Goal: Find contact information: Find contact information

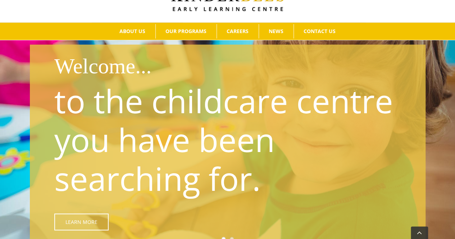
scroll to position [78, 0]
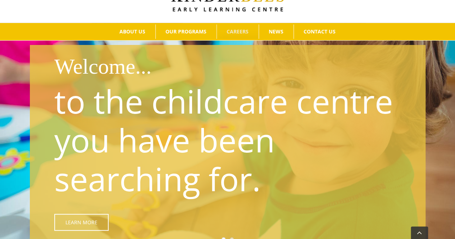
click at [239, 31] on span "CAREERS" at bounding box center [237, 31] width 22 height 5
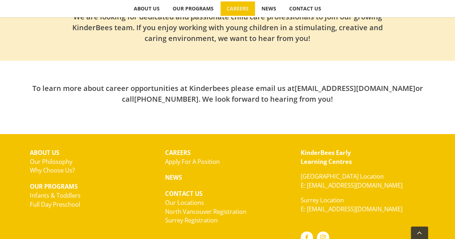
scroll to position [253, 0]
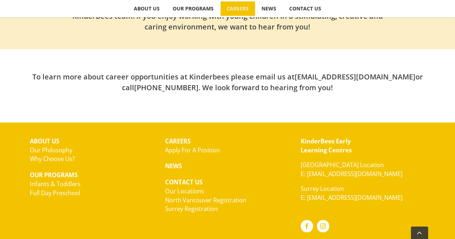
click at [174, 152] on link "Apply For A Position" at bounding box center [192, 150] width 55 height 8
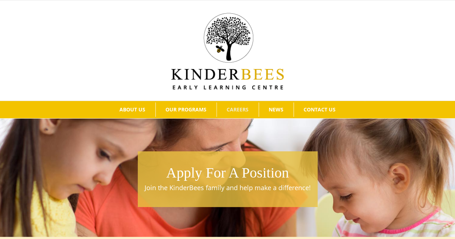
click at [258, 171] on h1 "Apply For A Position" at bounding box center [227, 173] width 172 height 20
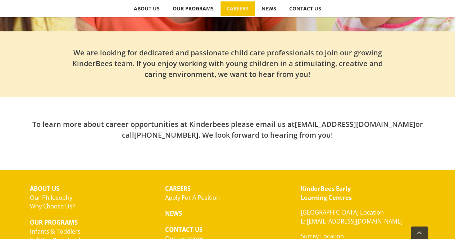
scroll to position [205, 0]
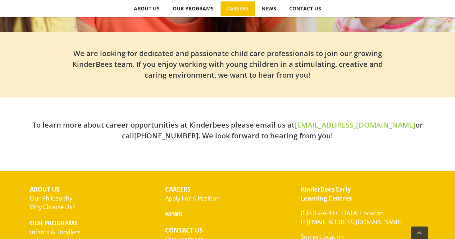
click at [328, 124] on link "hello@kinderbees.ca" at bounding box center [354, 125] width 121 height 10
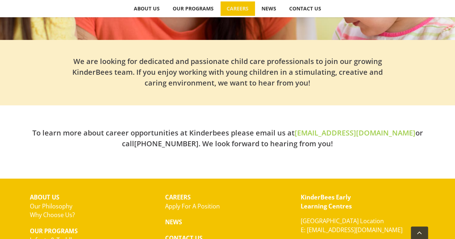
scroll to position [194, 0]
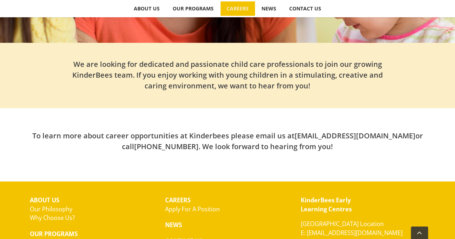
click at [307, 165] on div "To learn more about career opportunities at Kinderbees please email us at hello…" at bounding box center [227, 137] width 395 height 59
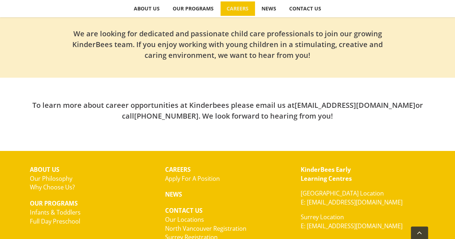
scroll to position [225, 0]
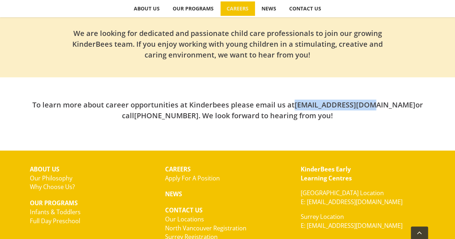
drag, startPoint x: 292, startPoint y: 98, endPoint x: 367, endPoint y: 107, distance: 75.2
click at [367, 107] on div "To learn more about career opportunities at Kinderbees please email us at hello…" at bounding box center [227, 103] width 395 height 52
copy h2 "hello@kinderbees.ca"
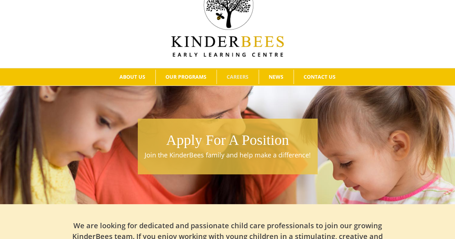
scroll to position [0, 0]
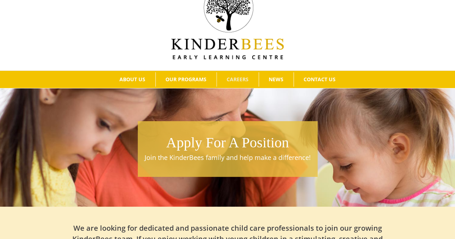
scroll to position [35, 0]
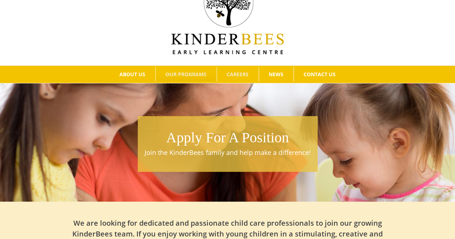
click at [187, 72] on span "OUR PROGRAMS" at bounding box center [185, 74] width 41 height 5
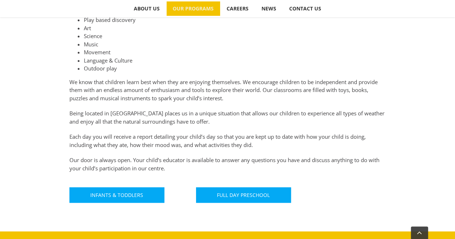
scroll to position [356, 0]
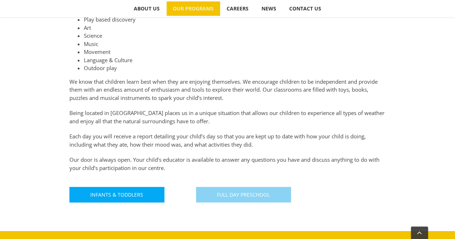
click at [274, 193] on link "Full Day Preschool" at bounding box center [243, 194] width 95 height 15
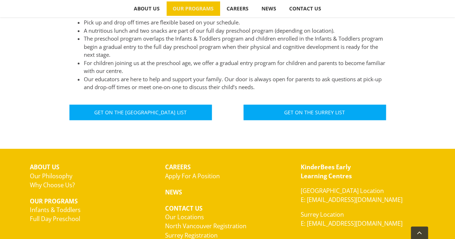
scroll to position [445, 0]
